Goal: Task Accomplishment & Management: Manage account settings

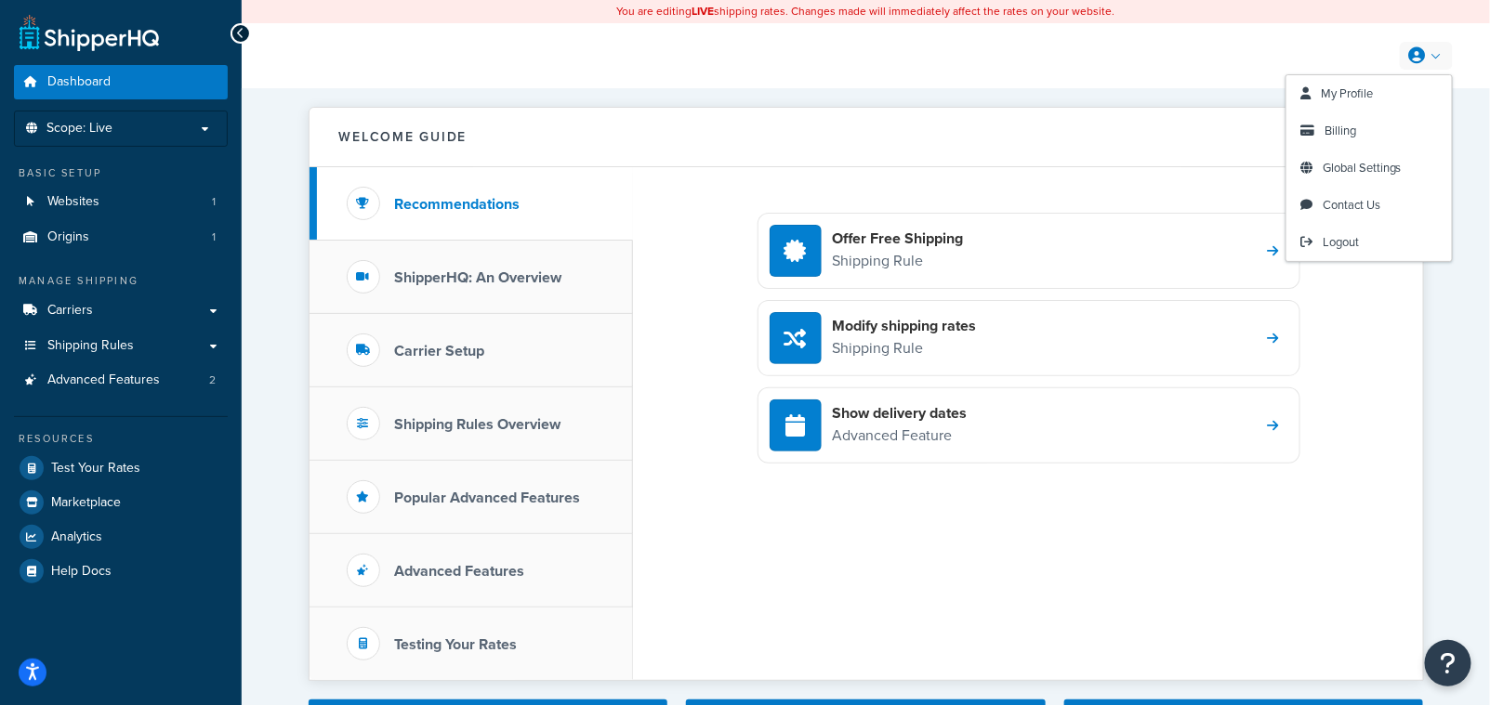
click at [1436, 54] on link at bounding box center [1426, 56] width 53 height 28
click at [1347, 137] on span "Billing" at bounding box center [1340, 131] width 32 height 18
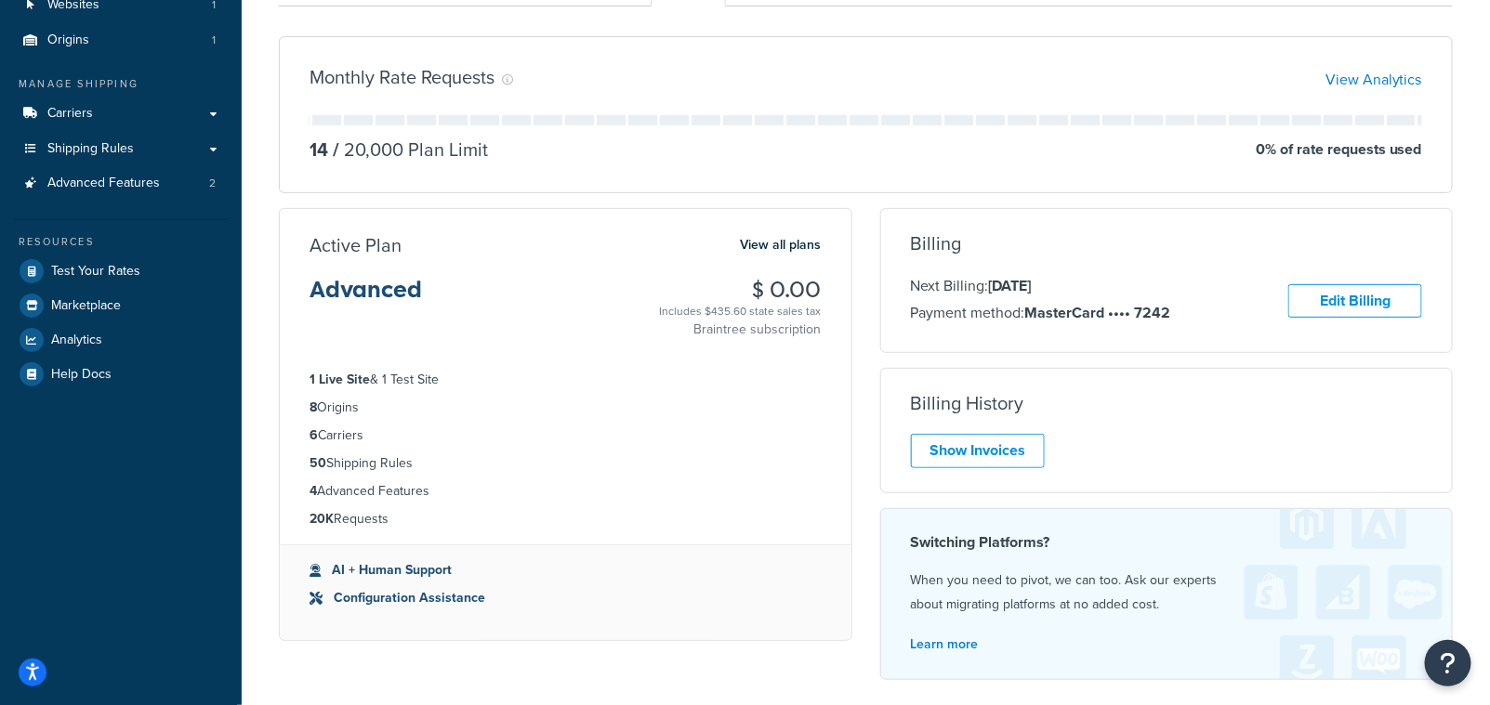
scroll to position [200, 0]
click at [970, 463] on div "Show Invoices" at bounding box center [1167, 448] width 512 height 34
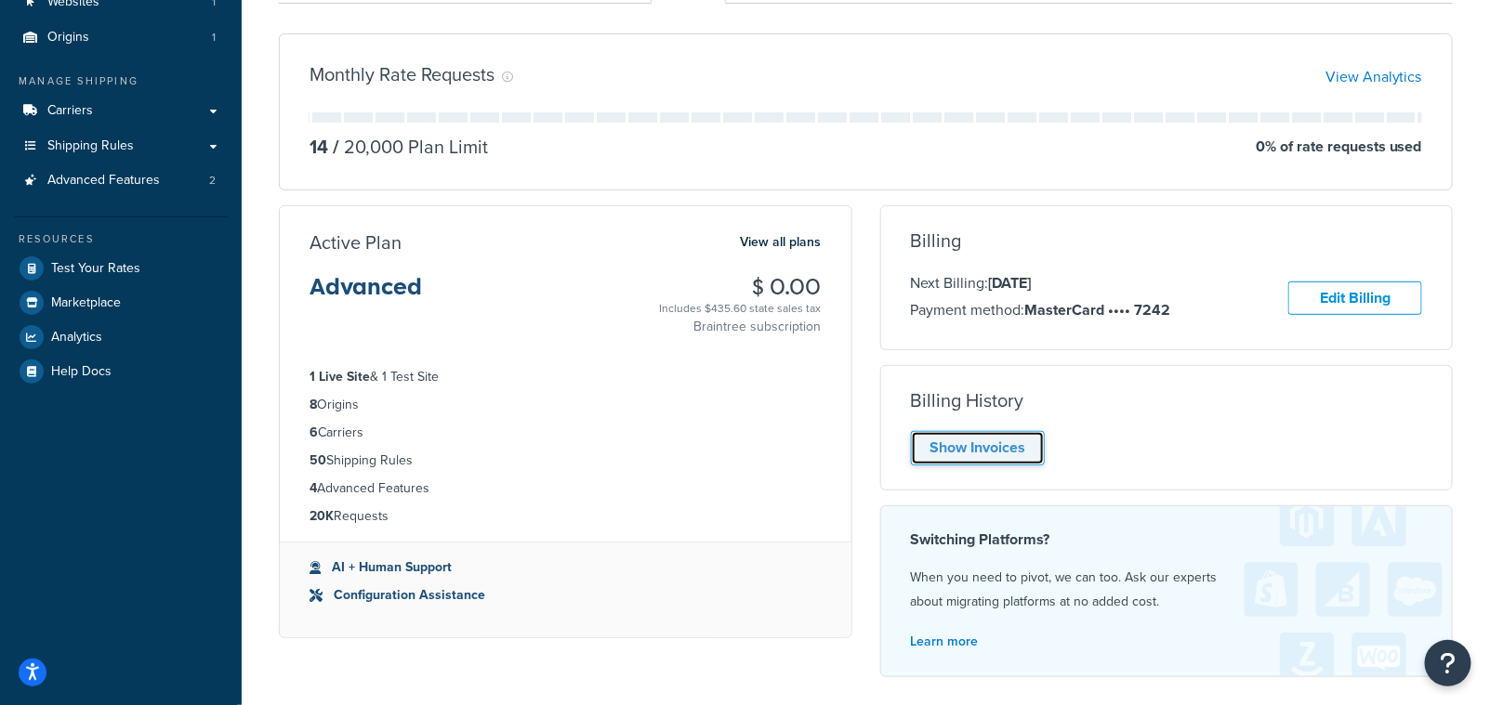
click at [932, 450] on link "Show Invoices" at bounding box center [978, 448] width 134 height 34
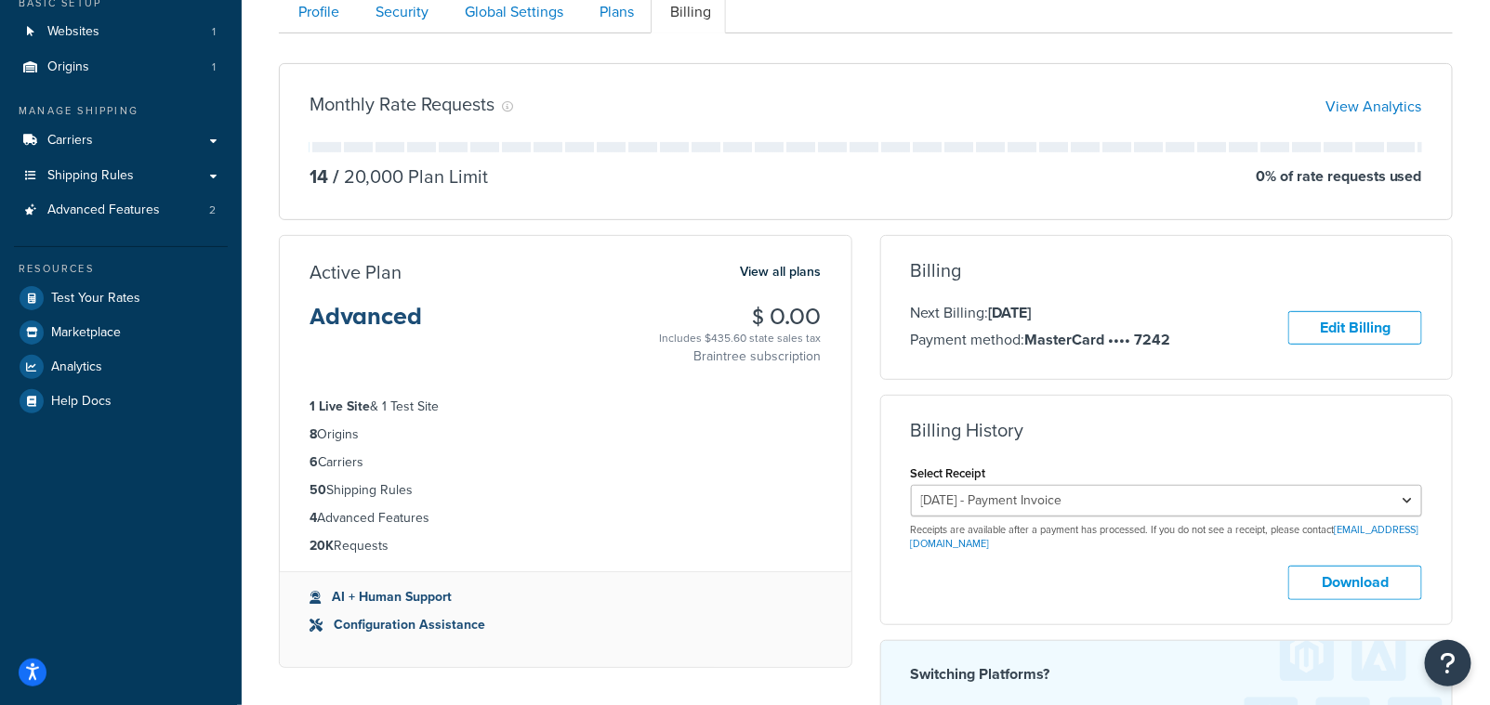
scroll to position [163, 0]
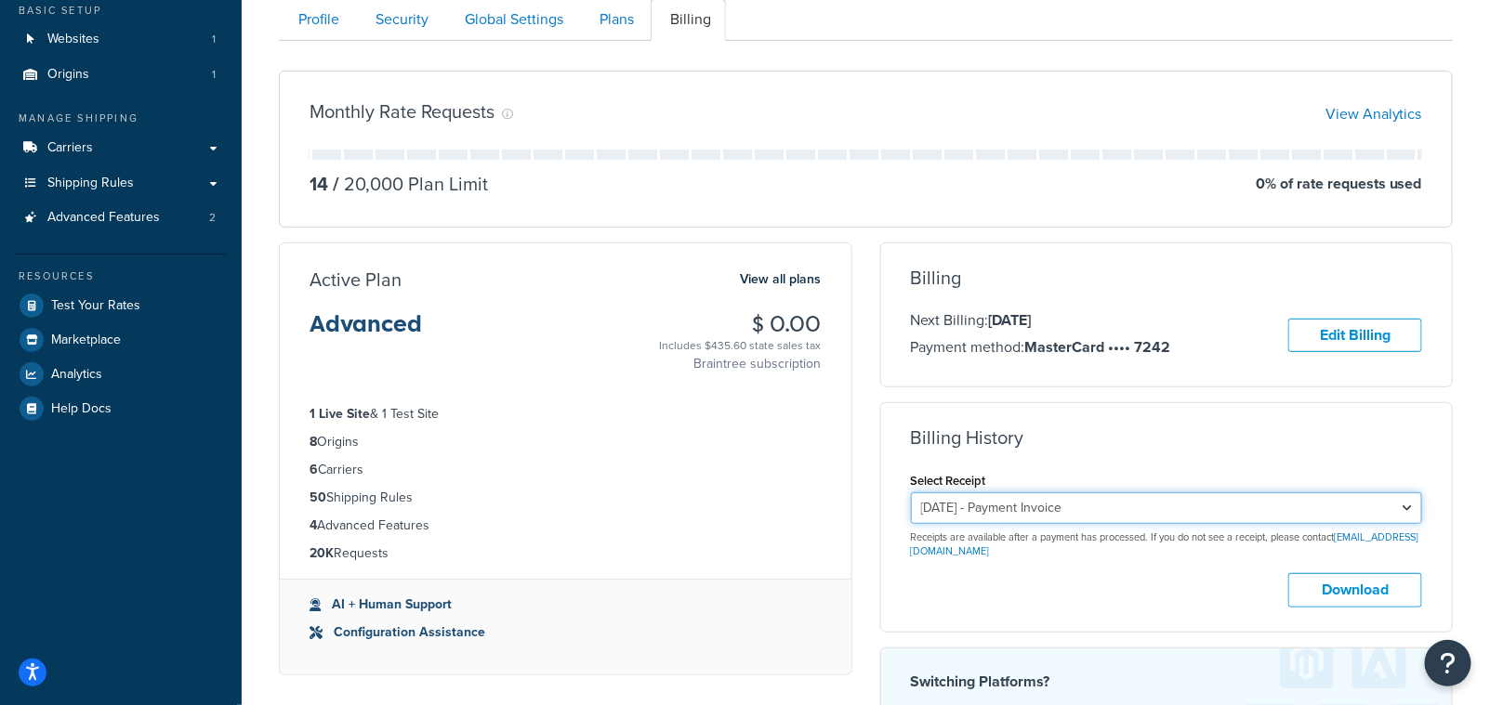
click at [1317, 502] on select "September 12, 2025 - Payment Invoice" at bounding box center [1167, 509] width 512 height 32
click at [911, 493] on select "September 12, 2025 - Payment Invoice" at bounding box center [1167, 509] width 512 height 32
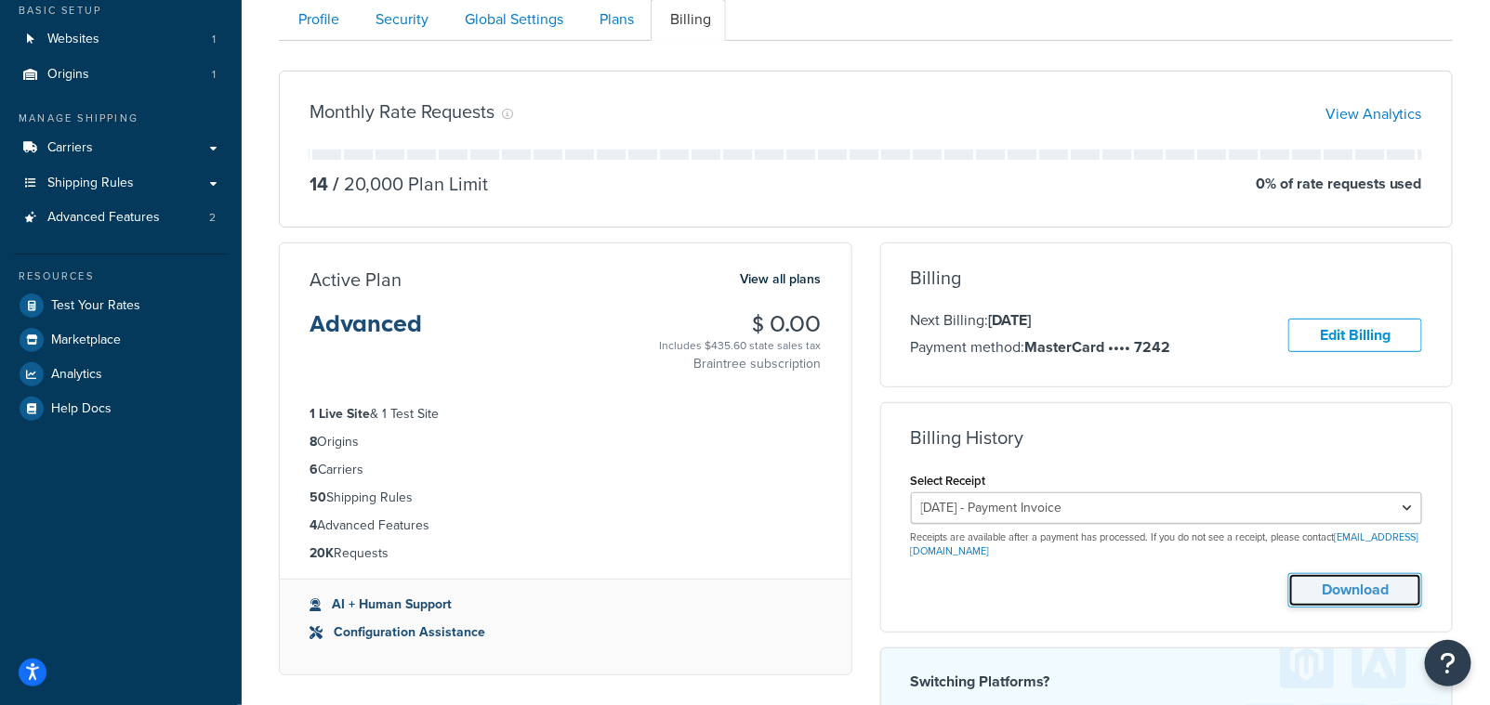
click at [1332, 596] on button "Download" at bounding box center [1355, 590] width 134 height 34
